Goal: Transaction & Acquisition: Obtain resource

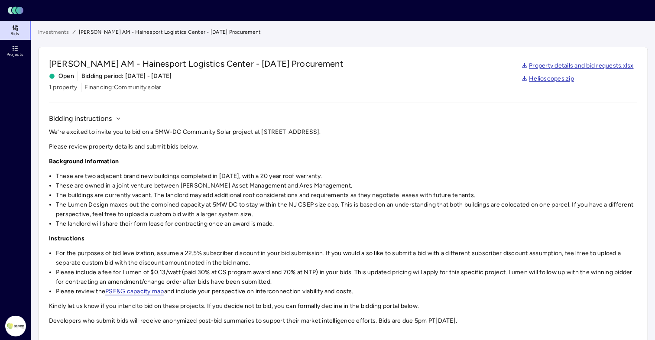
click at [363, 129] on p "We’re excited to invite you to bid on a 5MW-DC Community Solar project at [STRE…" at bounding box center [343, 132] width 588 height 10
drag, startPoint x: 362, startPoint y: 132, endPoint x: 264, endPoint y: 135, distance: 97.4
click at [264, 135] on p "We’re excited to invite you to bid on a 5MW-DC Community Solar project at [STRE…" at bounding box center [343, 132] width 588 height 10
drag, startPoint x: 264, startPoint y: 135, endPoint x: 301, endPoint y: 131, distance: 37.4
copy p "[STREET_ADDRESS]"
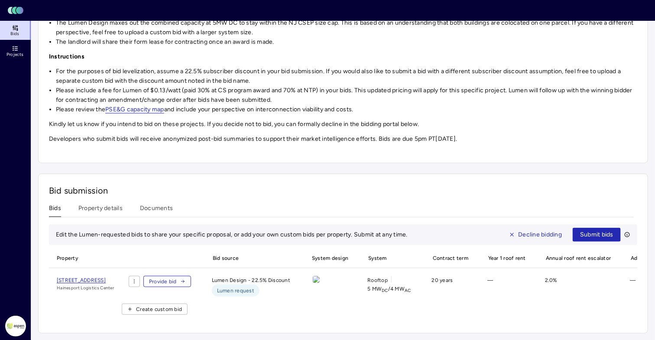
scroll to position [191, 0]
click at [320, 275] on img at bounding box center [316, 278] width 7 height 7
click at [103, 277] on span "[STREET_ADDRESS]" at bounding box center [81, 280] width 49 height 6
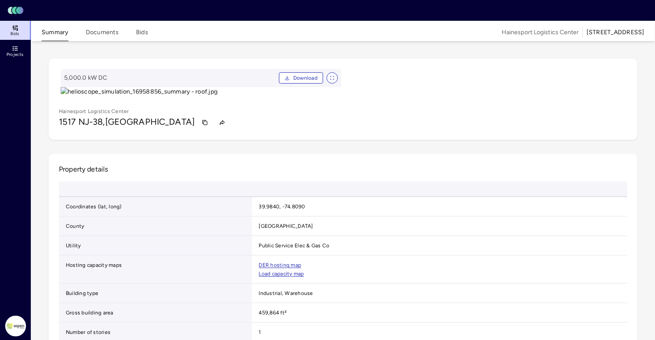
click at [108, 29] on button "Documents" at bounding box center [102, 34] width 33 height 13
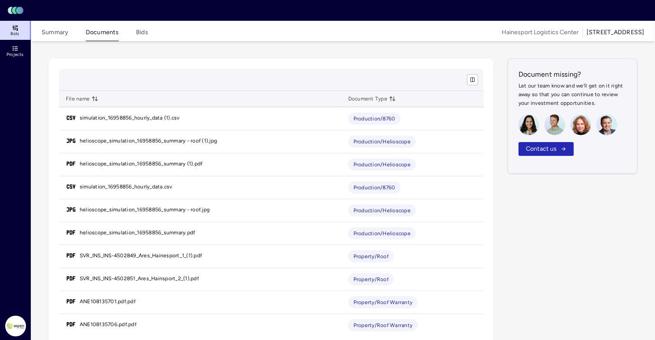
click at [54, 32] on button "Summary" at bounding box center [55, 34] width 27 height 13
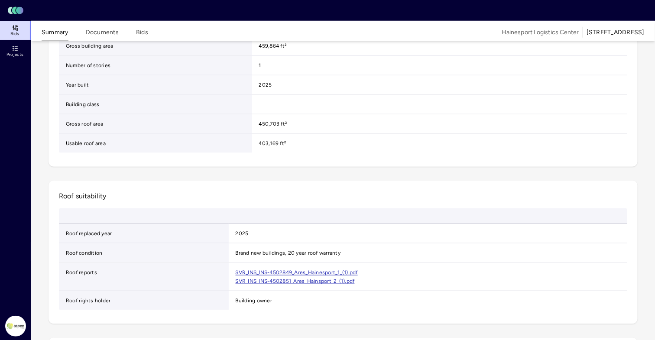
scroll to position [271, 0]
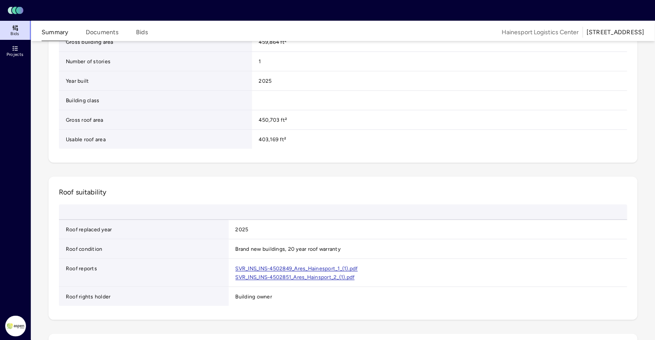
click at [279, 7] on link "Load capacity map" at bounding box center [281, 3] width 45 height 9
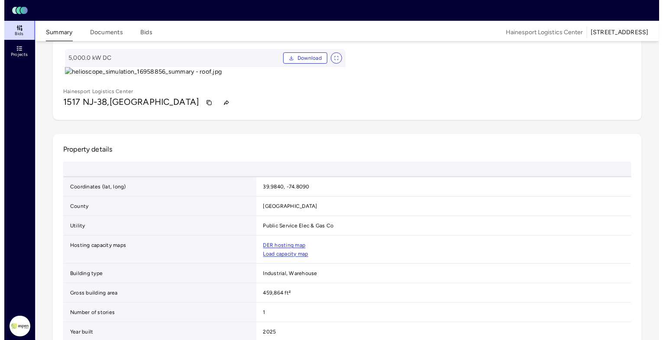
scroll to position [0, 0]
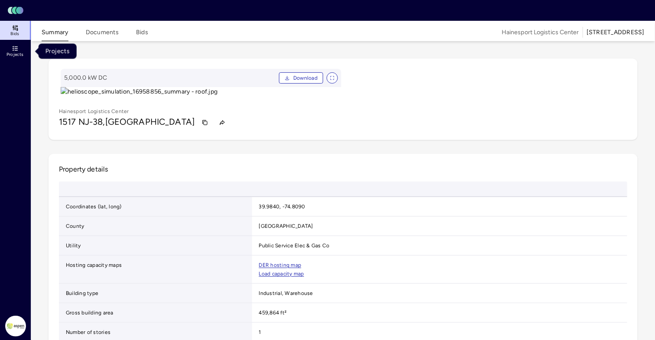
click at [16, 51] on icon at bounding box center [15, 48] width 7 height 7
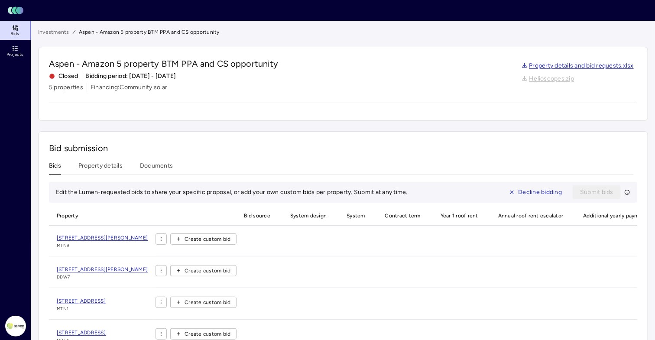
click at [58, 29] on link "Investments" at bounding box center [53, 32] width 31 height 9
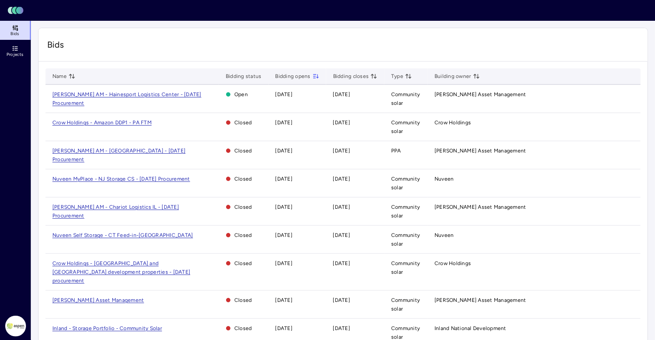
click at [108, 92] on span "[PERSON_NAME] AM - Hainesport Logistics Center - [DATE] Procurement" at bounding box center [126, 98] width 149 height 15
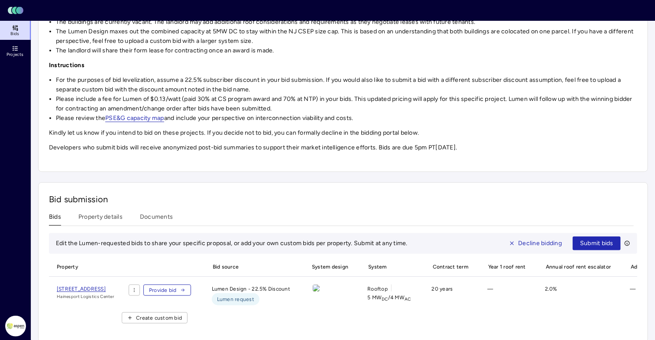
scroll to position [191, 0]
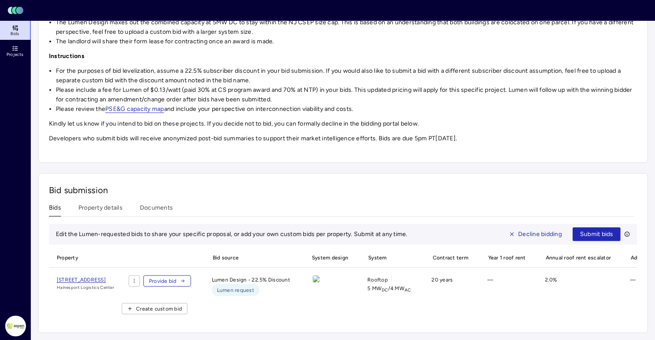
click at [522, 229] on span "Decline bidding" at bounding box center [540, 234] width 44 height 10
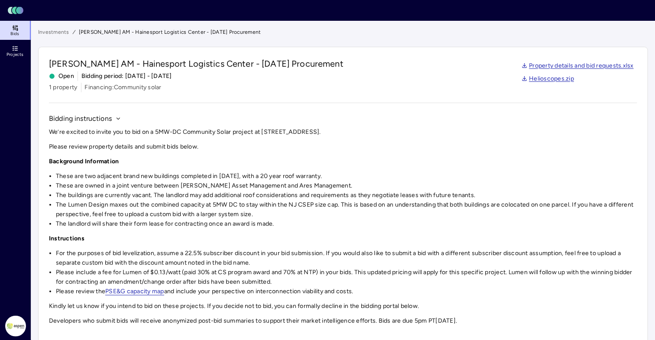
scroll to position [0, 0]
